Goal: Task Accomplishment & Management: Use online tool/utility

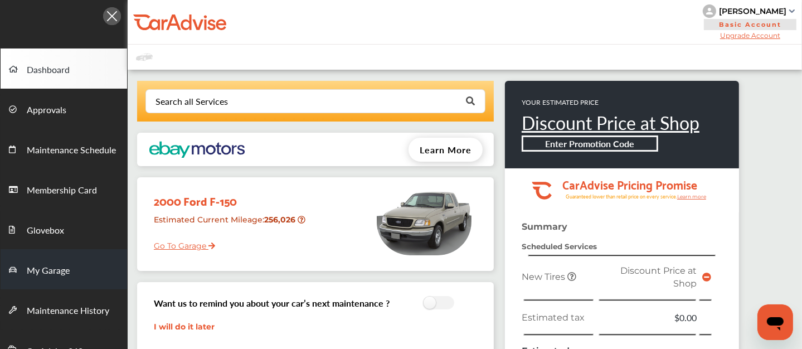
click at [52, 268] on span "My Garage" at bounding box center [48, 271] width 43 height 14
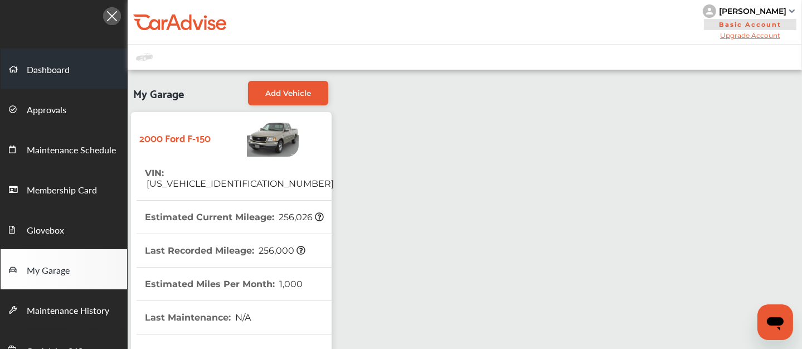
click at [32, 69] on span "Dashboard" at bounding box center [48, 70] width 43 height 14
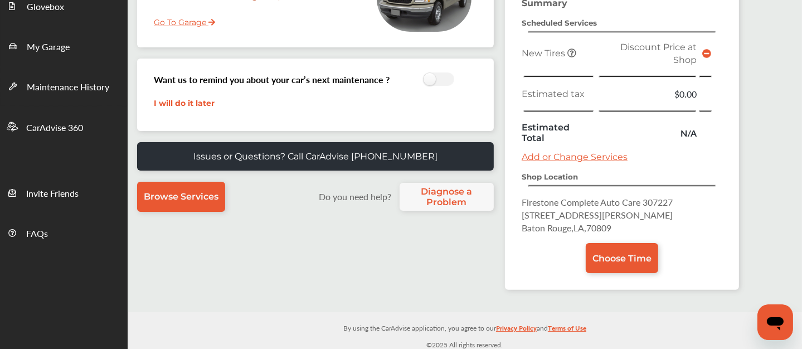
scroll to position [224, 0]
click at [705, 55] on icon at bounding box center [706, 53] width 9 height 9
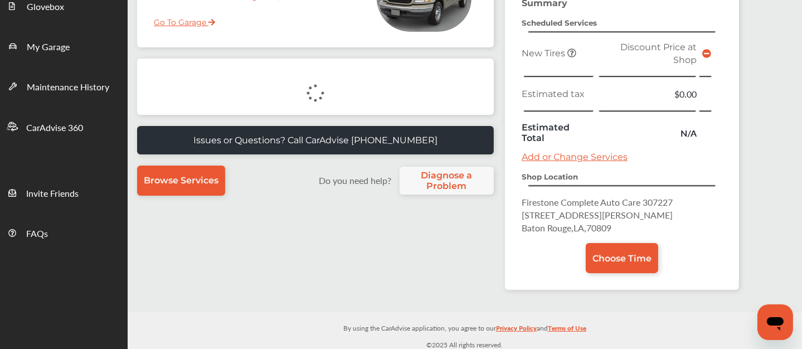
scroll to position [185, 0]
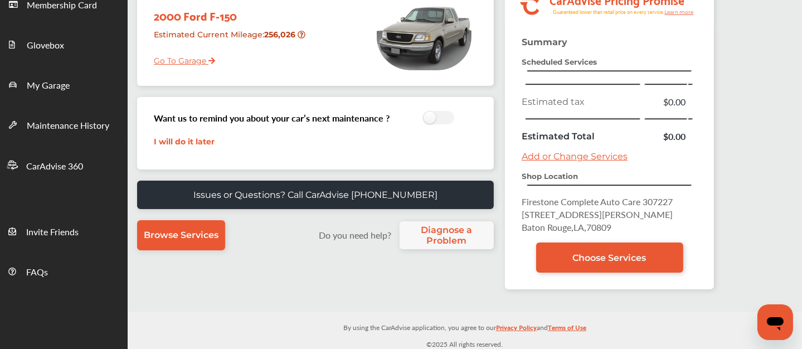
click at [546, 154] on link "Add or Change Services" at bounding box center [575, 156] width 106 height 11
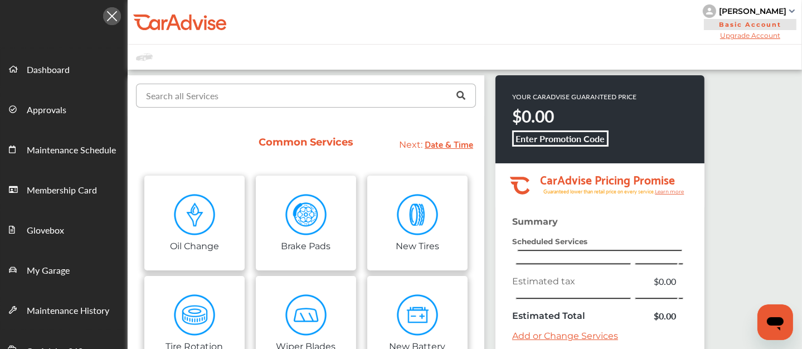
click at [289, 91] on input "text" at bounding box center [303, 95] width 333 height 22
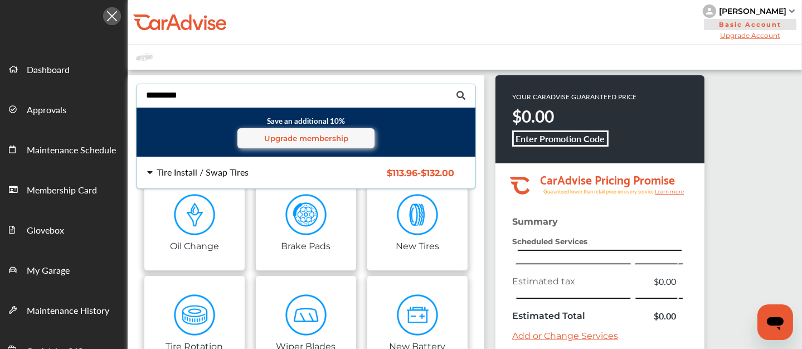
type input "*********"
click at [248, 171] on div "Tire Install / Swap Tires" at bounding box center [236, 172] width 178 height 9
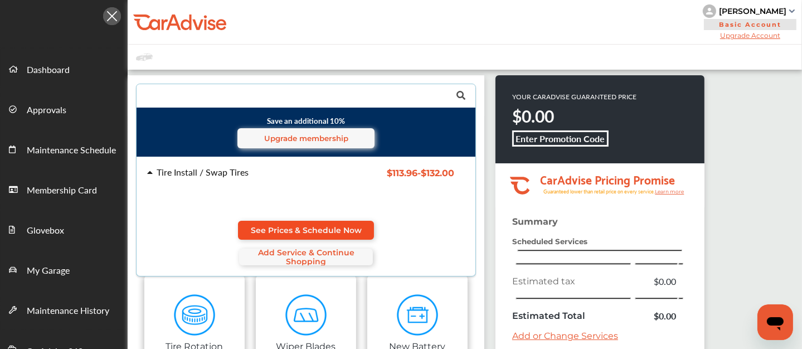
click at [309, 224] on link "See Prices & Schedule Now" at bounding box center [306, 230] width 136 height 19
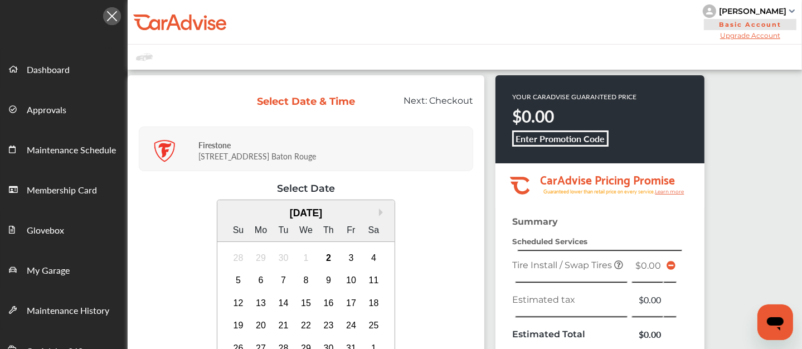
scroll to position [177, 0]
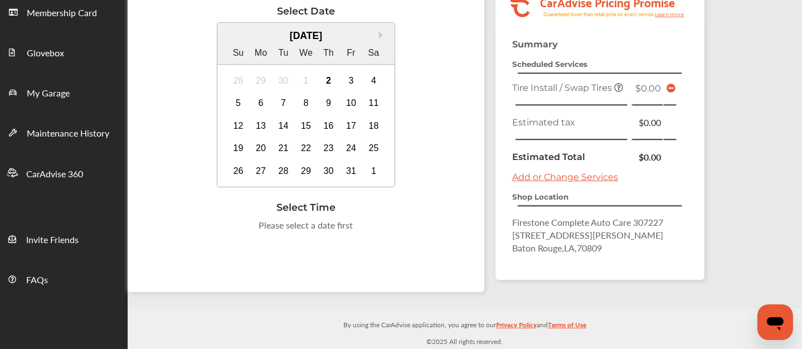
click at [562, 175] on link "Add or Change Services" at bounding box center [565, 177] width 106 height 11
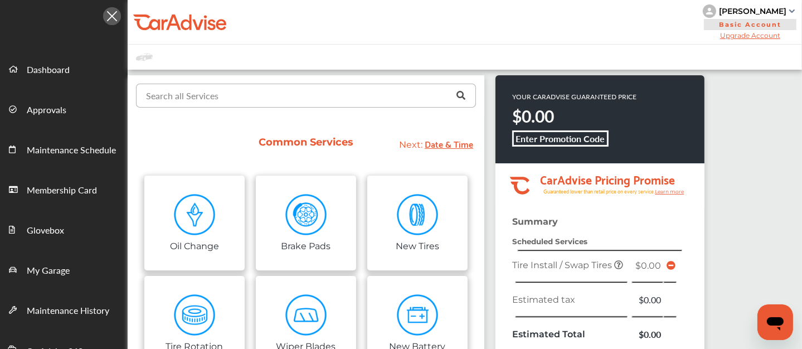
click at [268, 99] on input "text" at bounding box center [303, 95] width 333 height 22
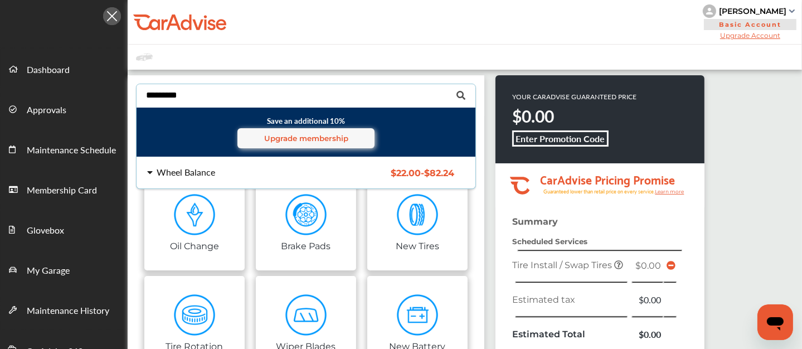
type input "*********"
click at [244, 161] on div "Wheel Balance $22.00 - $82.24 Wheel Balance $22.00 - $82.24" at bounding box center [306, 172] width 357 height 31
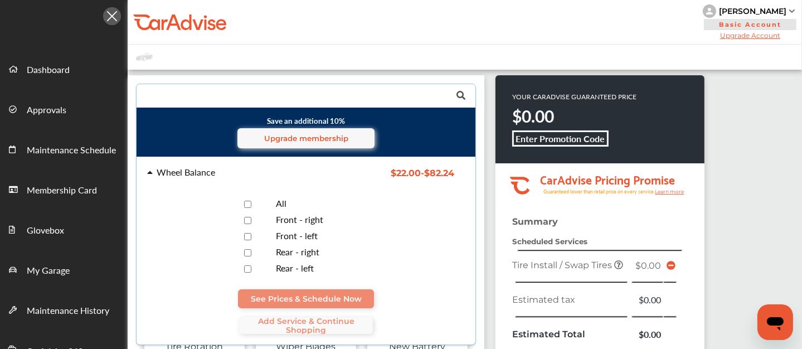
click at [263, 206] on div at bounding box center [247, 204] width 39 height 11
